Goal: Task Accomplishment & Management: Manage account settings

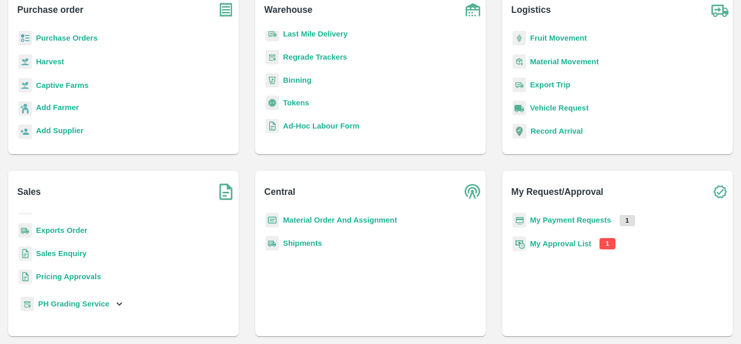
scroll to position [125, 0]
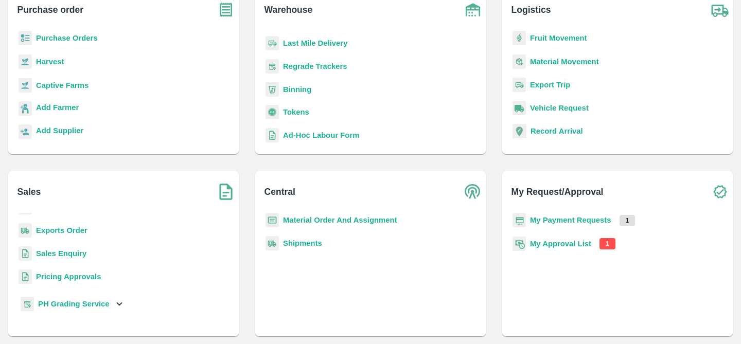
click at [568, 222] on b "My Payment Requests" at bounding box center [570, 220] width 81 height 8
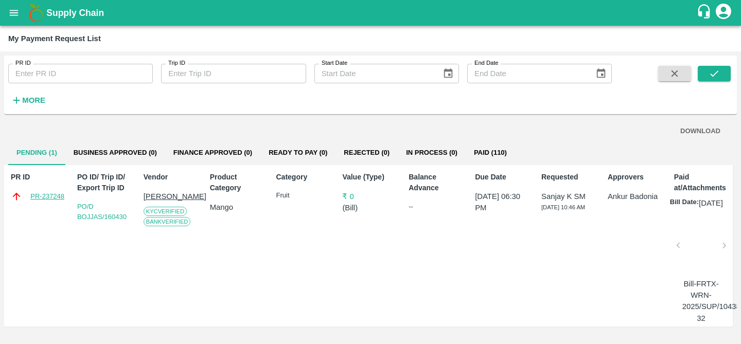
click at [46, 196] on link "PR-237248" at bounding box center [47, 196] width 34 height 10
click at [8, 10] on icon "open drawer" at bounding box center [13, 12] width 11 height 11
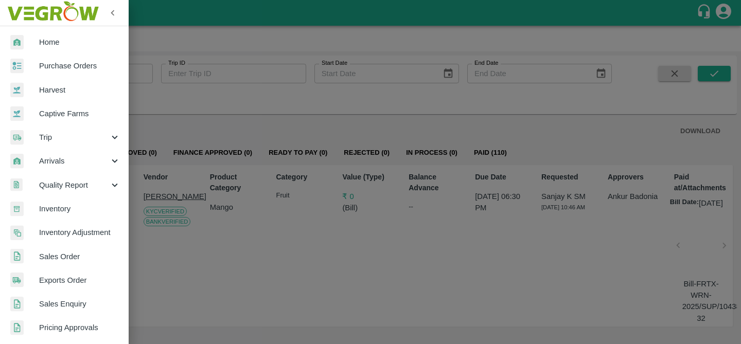
click at [391, 42] on div at bounding box center [370, 172] width 741 height 344
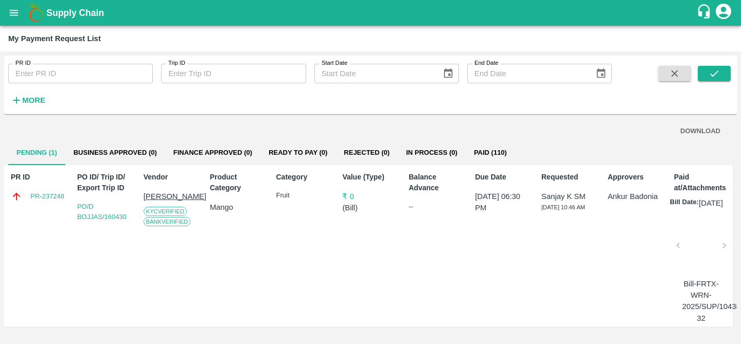
click at [16, 13] on icon "open drawer" at bounding box center [13, 12] width 11 height 11
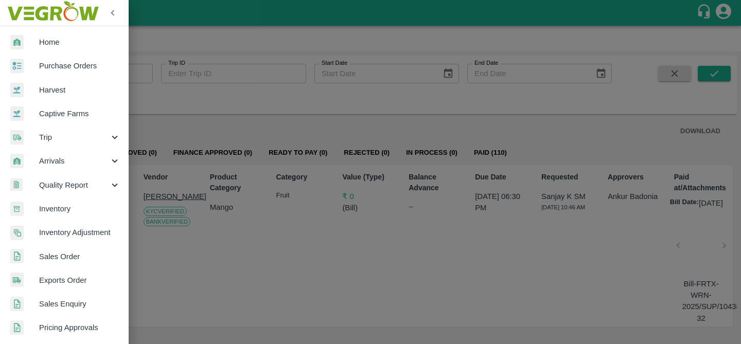
click at [51, 138] on span "Trip" at bounding box center [74, 137] width 70 height 11
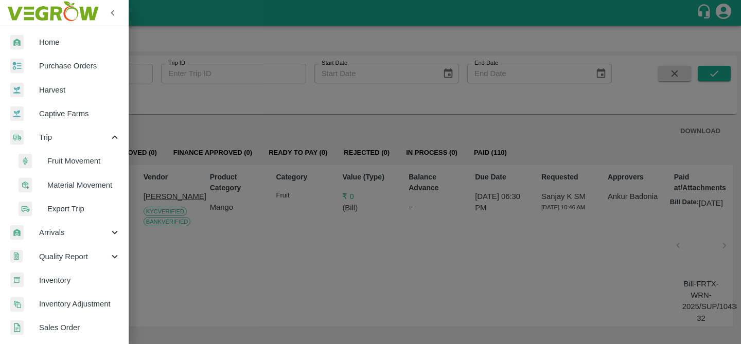
click at [79, 160] on span "Fruit Movement" at bounding box center [83, 160] width 73 height 11
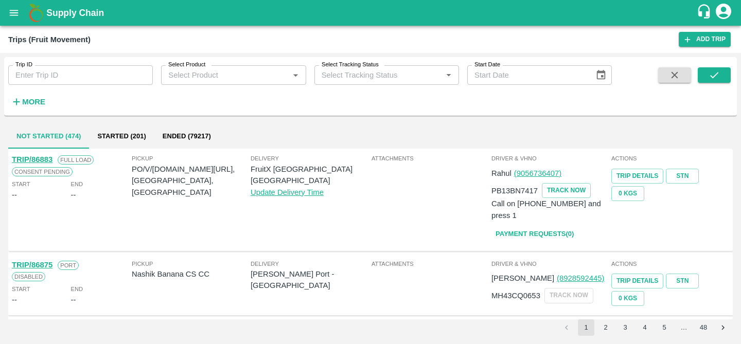
click at [101, 73] on input "Trip ID" at bounding box center [80, 75] width 145 height 20
paste input "86659"
type input "86659"
click at [725, 70] on button "submit" at bounding box center [714, 74] width 33 height 15
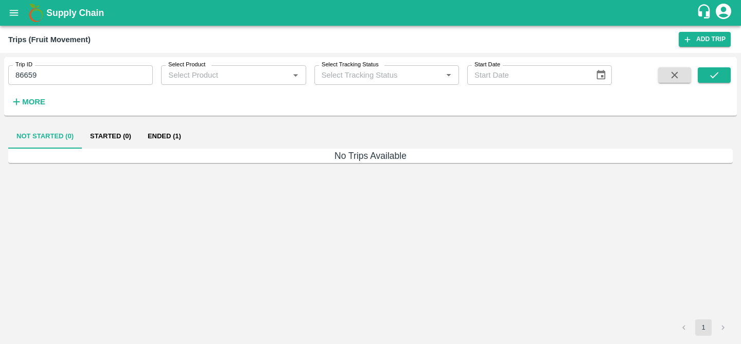
click at [166, 132] on button "Ended (1)" at bounding box center [164, 136] width 50 height 25
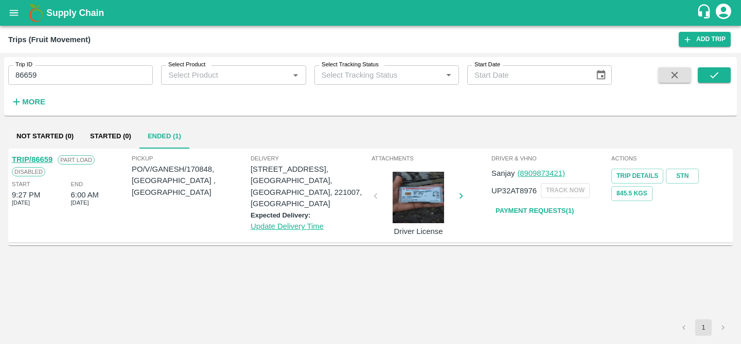
click at [521, 208] on link "Payment Requests( 1 )" at bounding box center [534, 211] width 86 height 18
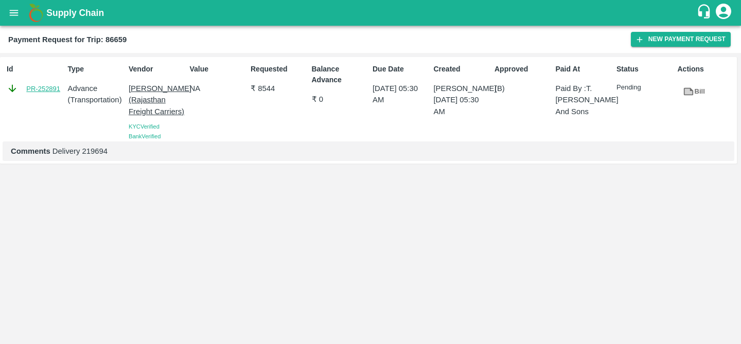
click at [50, 88] on link "PR-252891" at bounding box center [43, 89] width 34 height 10
click at [322, 107] on div "Balance Advance ₹ 0" at bounding box center [338, 101] width 61 height 82
click at [190, 133] on div "Value NA" at bounding box center [216, 101] width 61 height 82
drag, startPoint x: 61, startPoint y: 88, endPoint x: 39, endPoint y: 88, distance: 21.6
click at [39, 88] on div "PR-252891" at bounding box center [35, 88] width 57 height 11
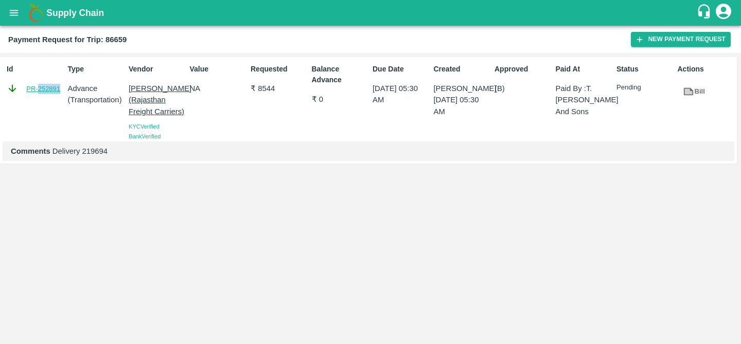
copy link "252891"
click at [18, 13] on icon "open drawer" at bounding box center [14, 13] width 9 height 6
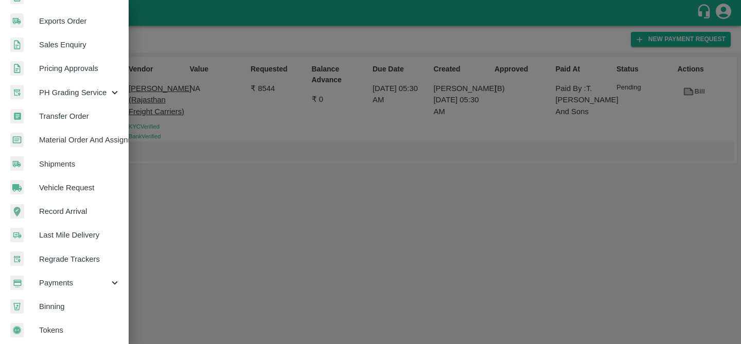
scroll to position [266, 0]
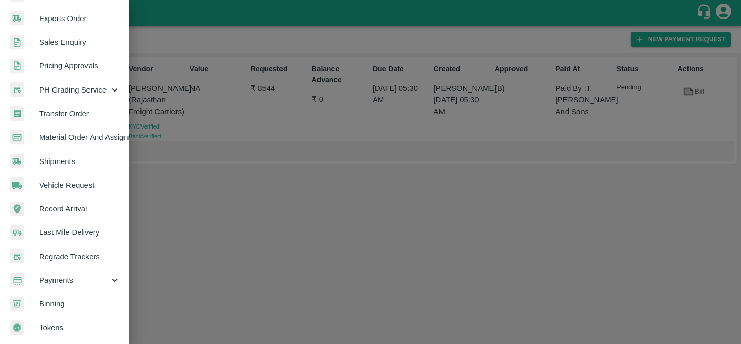
click at [69, 281] on span "Payments" at bounding box center [74, 280] width 70 height 11
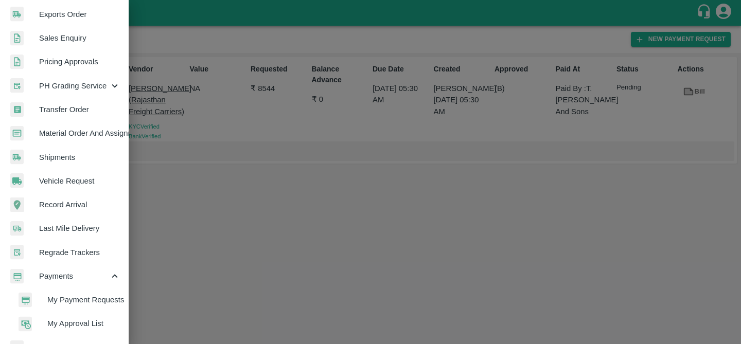
scroll to position [313, 0]
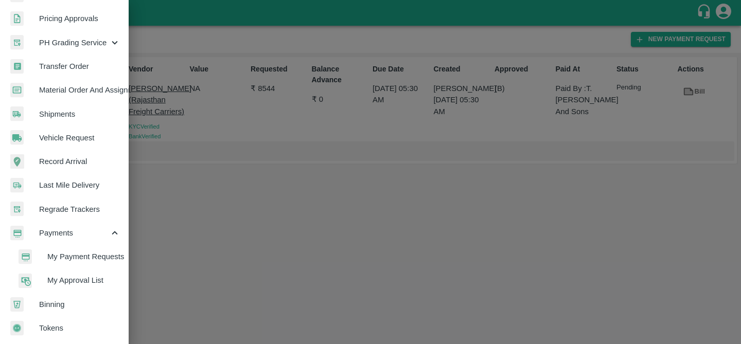
click at [73, 269] on li "My Approval List" at bounding box center [68, 281] width 120 height 24
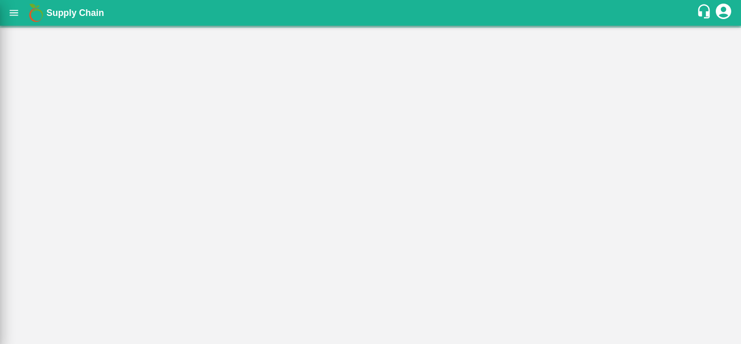
scroll to position [309, 0]
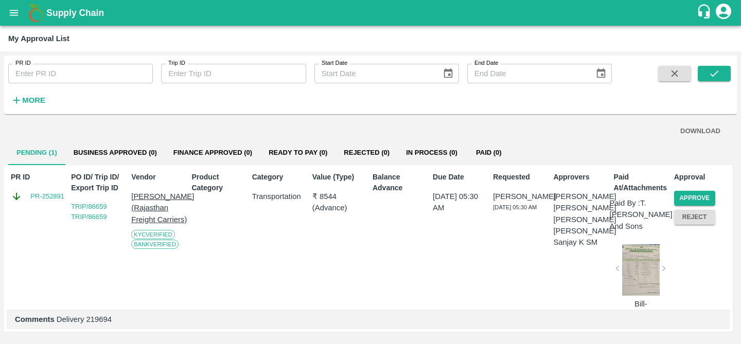
click at [684, 223] on button "Reject" at bounding box center [694, 217] width 41 height 15
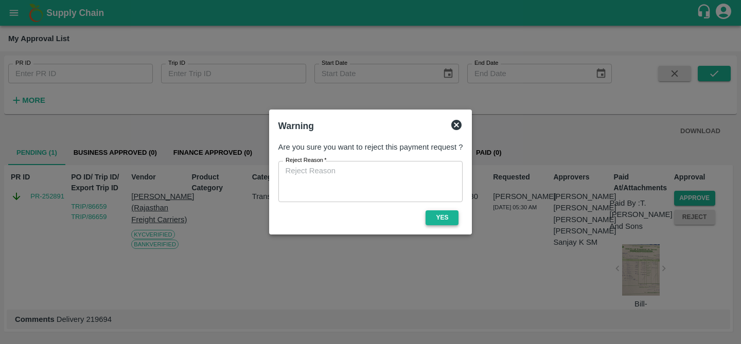
click at [444, 210] on button "Yes" at bounding box center [442, 217] width 33 height 15
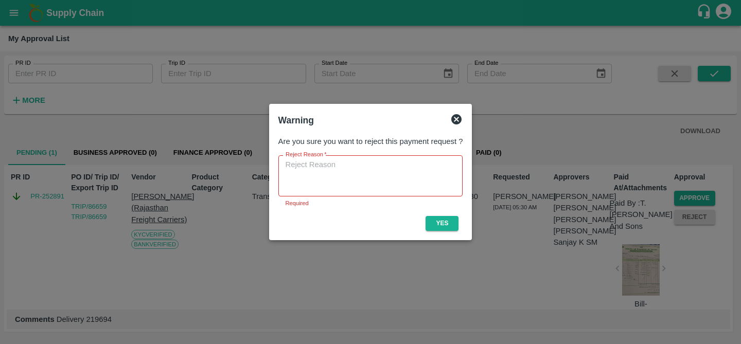
click at [398, 166] on textarea "Reject Reason   *" at bounding box center [371, 176] width 170 height 32
type textarea "C"
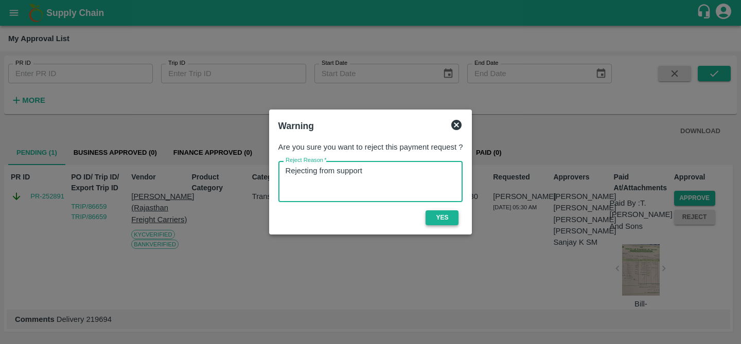
type textarea "Rejecting from support"
click at [441, 212] on button "Yes" at bounding box center [442, 217] width 33 height 15
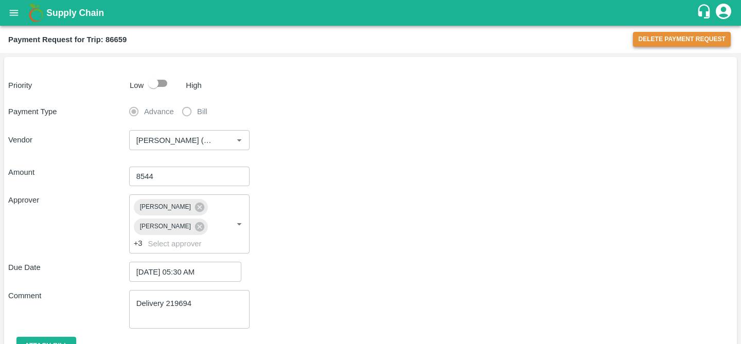
click at [661, 36] on button "Delete Payment Request" at bounding box center [682, 39] width 98 height 15
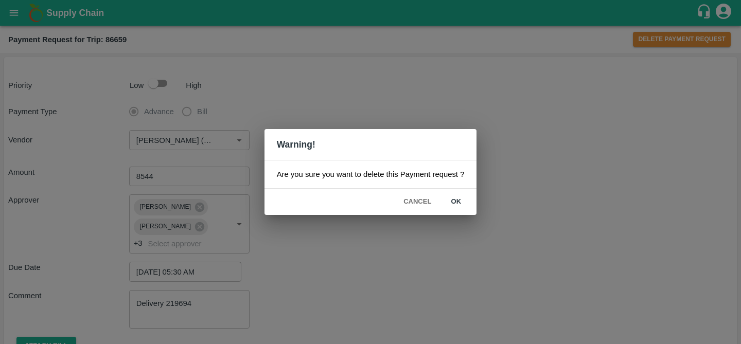
click at [460, 200] on button "ok" at bounding box center [455, 202] width 33 height 18
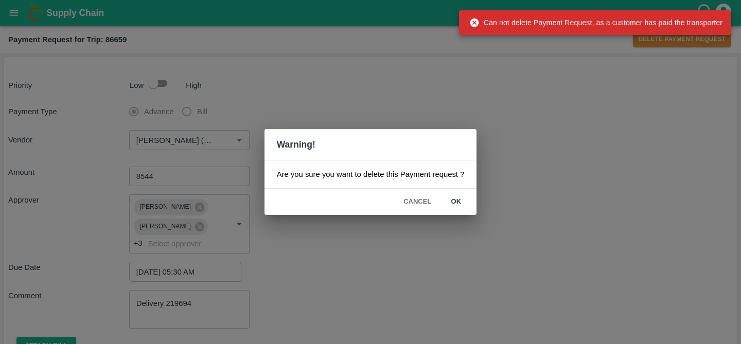
click at [471, 71] on div "Warning! Are you sure you want to delete this Payment request ? Cancel ok" at bounding box center [370, 172] width 741 height 344
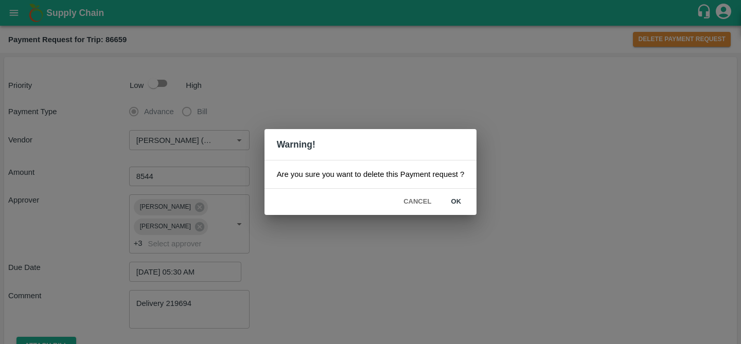
click at [406, 197] on button "Cancel" at bounding box center [417, 202] width 36 height 18
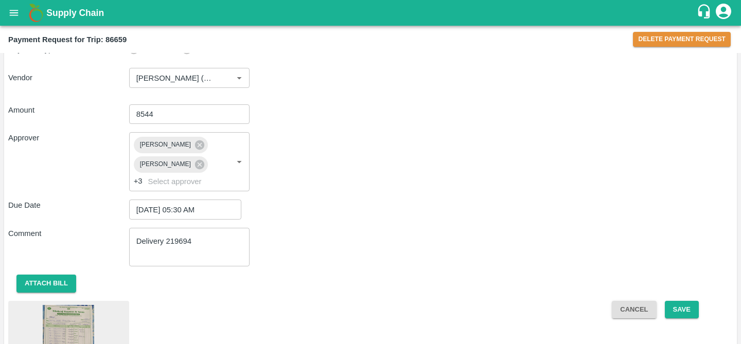
scroll to position [108, 0]
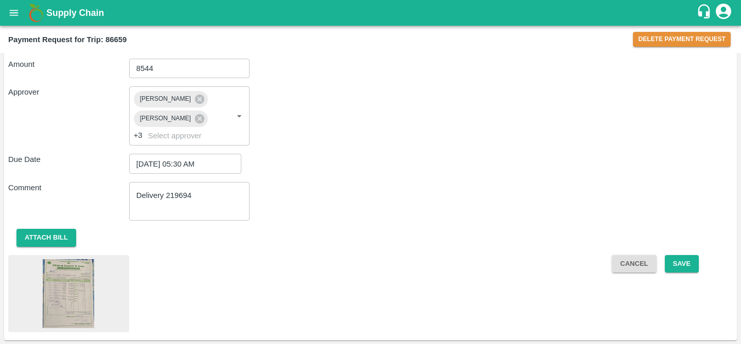
click at [631, 261] on button "Cancel" at bounding box center [634, 264] width 44 height 18
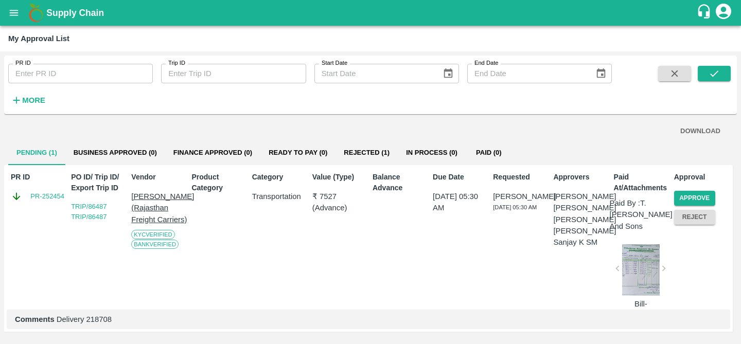
click at [691, 221] on button "Reject" at bounding box center [694, 217] width 41 height 15
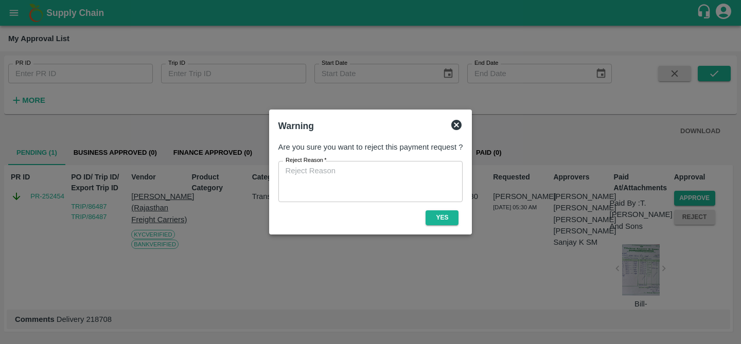
click at [381, 180] on textarea "Reject Reason   *" at bounding box center [371, 182] width 170 height 32
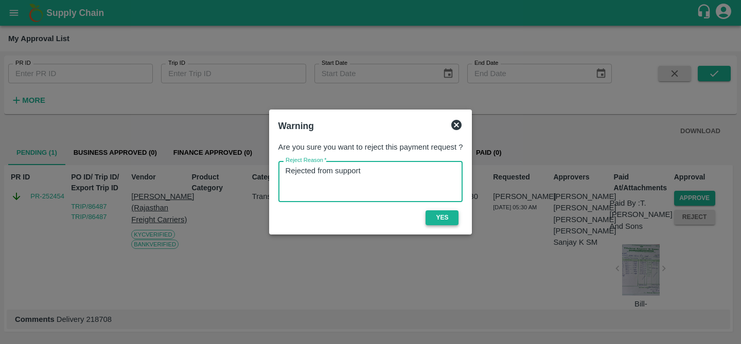
type textarea "Rejected from support"
click at [440, 217] on button "Yes" at bounding box center [442, 217] width 33 height 15
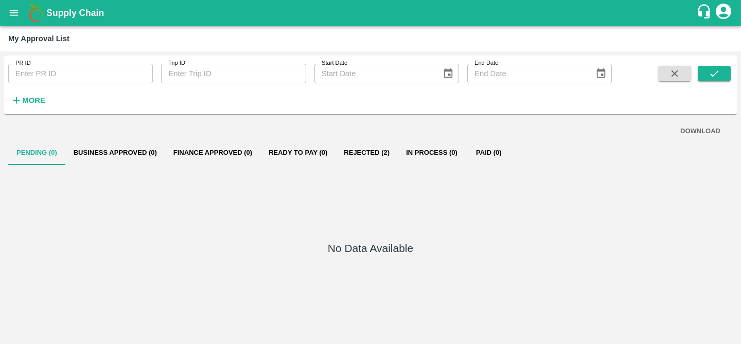
click at [368, 147] on button "Rejected (2)" at bounding box center [366, 152] width 62 height 25
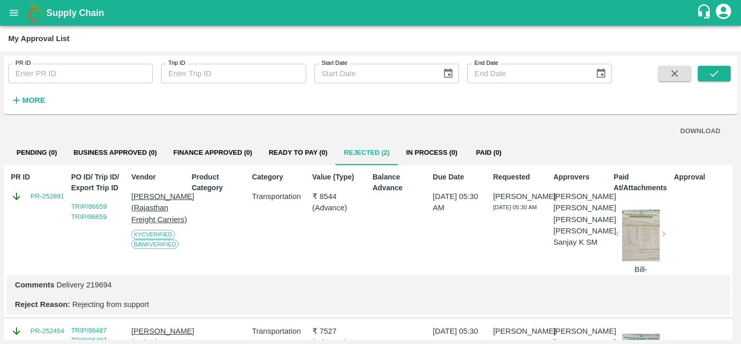
scroll to position [121, 0]
